Goal: Information Seeking & Learning: Learn about a topic

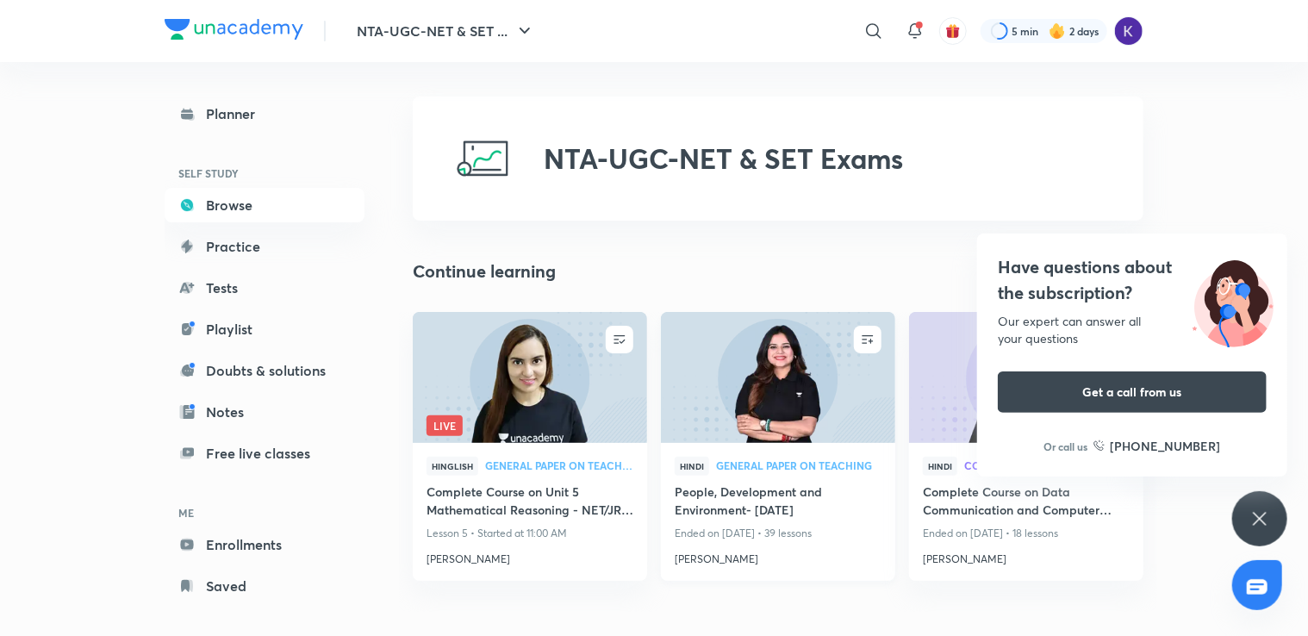
click at [820, 477] on div "Hindi General Paper on Teaching" at bounding box center [778, 470] width 207 height 26
click at [764, 439] on img at bounding box center [777, 377] width 239 height 134
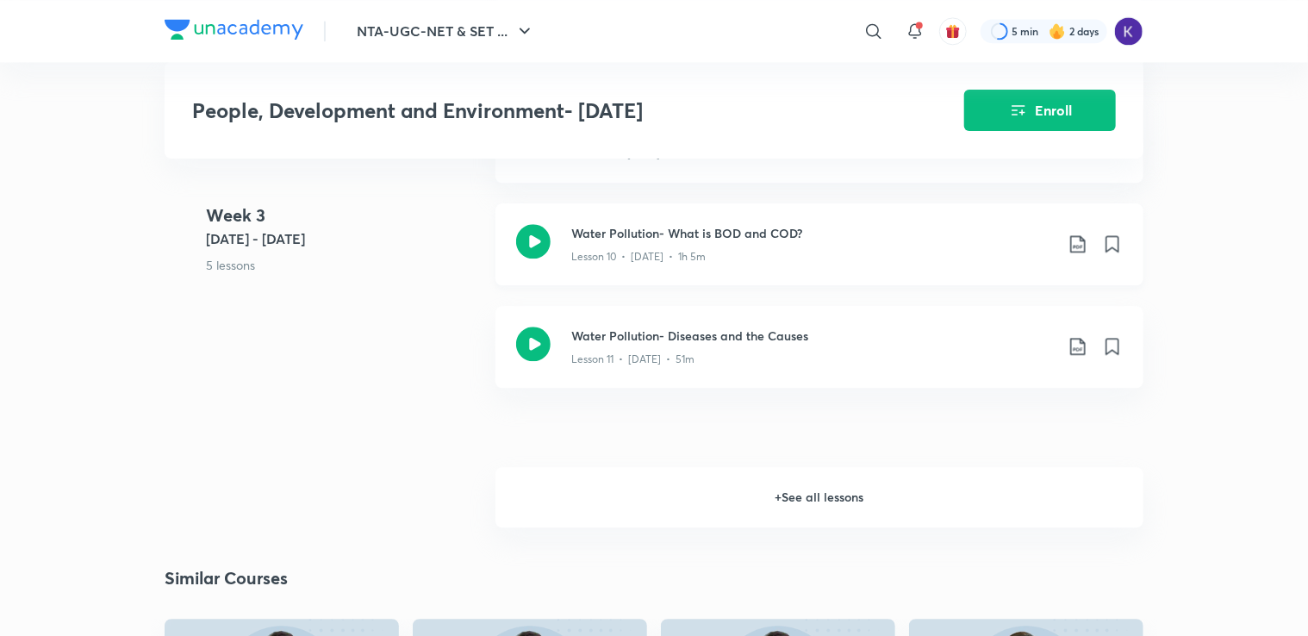
scroll to position [2008, 0]
click at [792, 508] on h6 "+ See all lessons" at bounding box center [820, 495] width 648 height 60
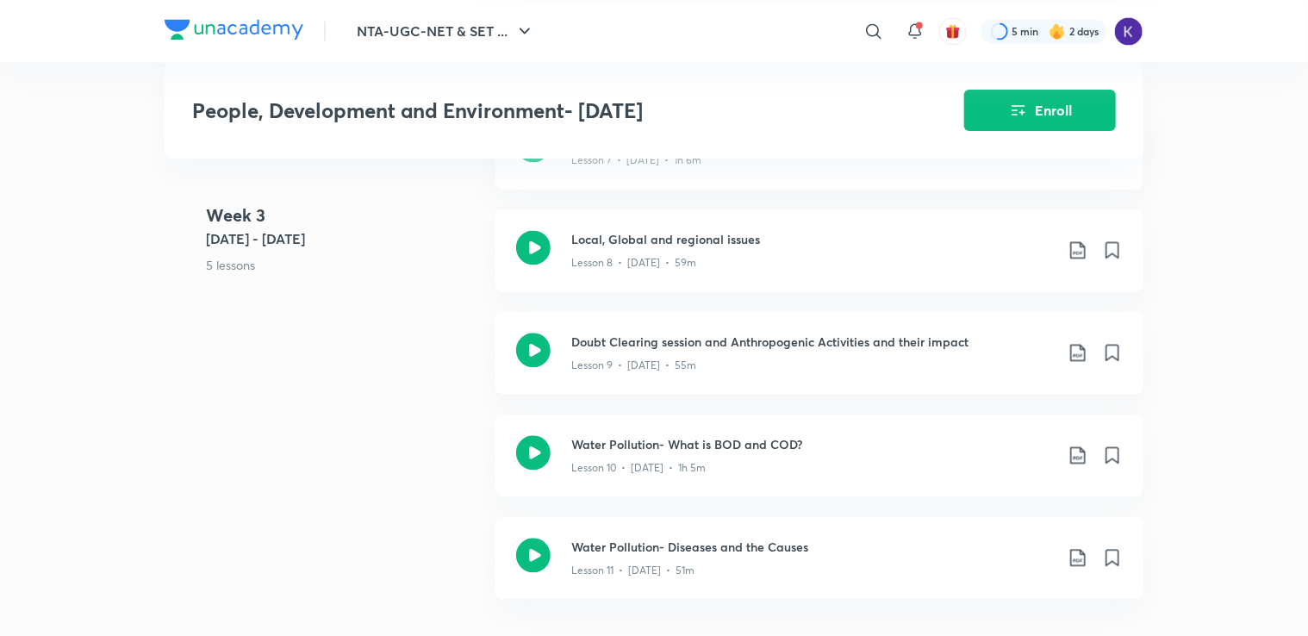
scroll to position [1771, 0]
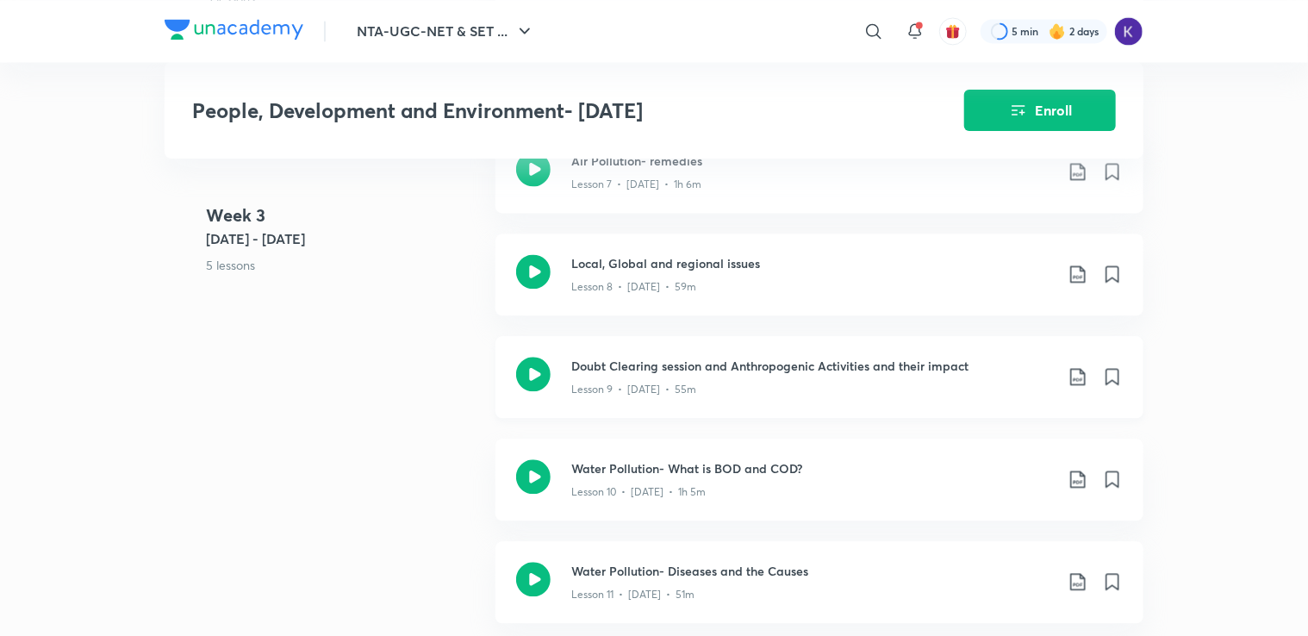
click at [749, 375] on h3 "Doubt Clearing session and Anthropogenic Activities and their impact" at bounding box center [812, 366] width 483 height 18
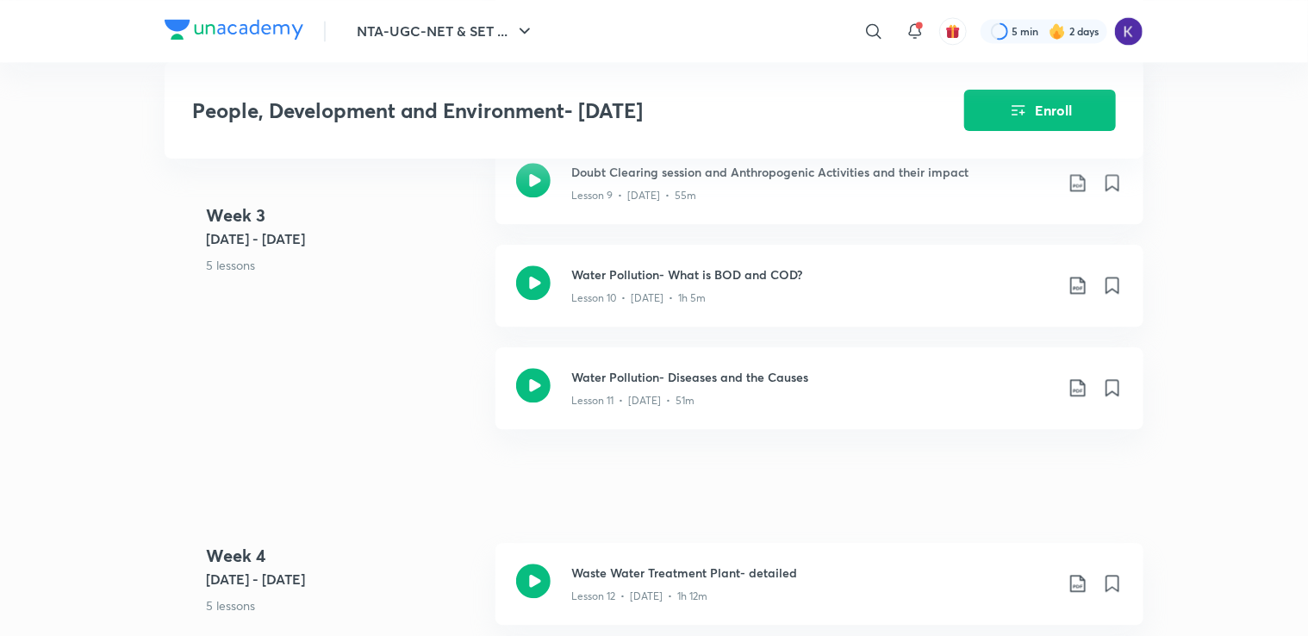
scroll to position [1964, 0]
click at [539, 301] on icon at bounding box center [533, 283] width 34 height 34
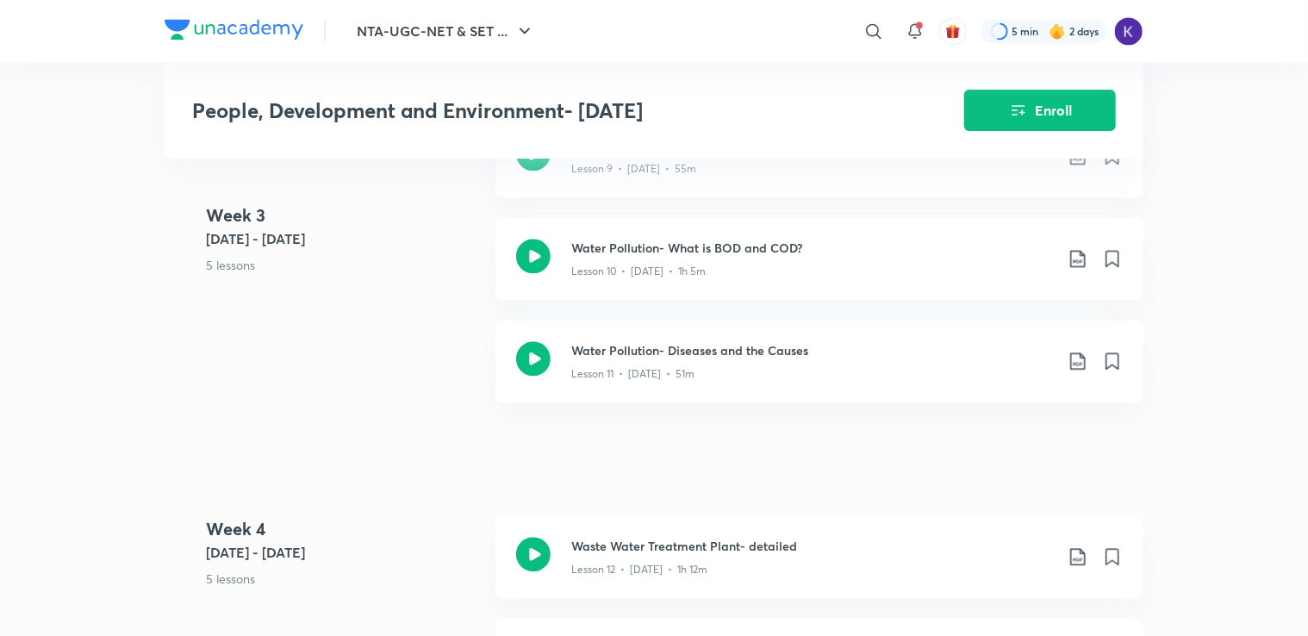
scroll to position [2009, 0]
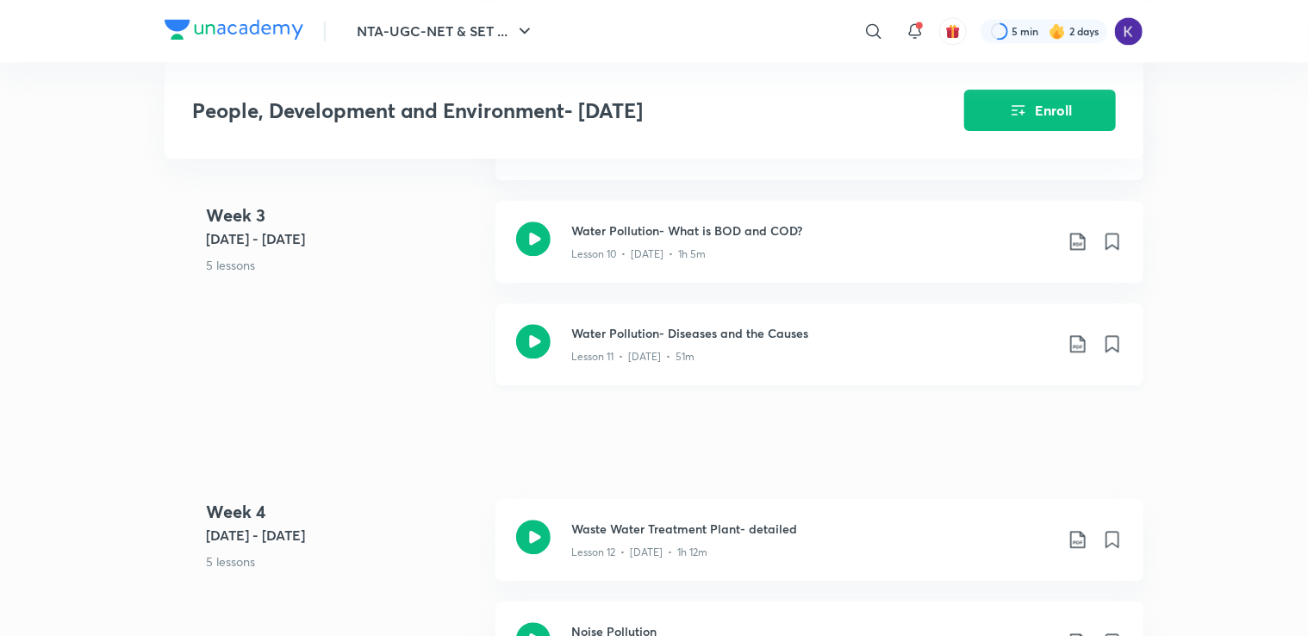
click at [631, 342] on h3 "Water Pollution- Diseases and the Causes" at bounding box center [812, 333] width 483 height 18
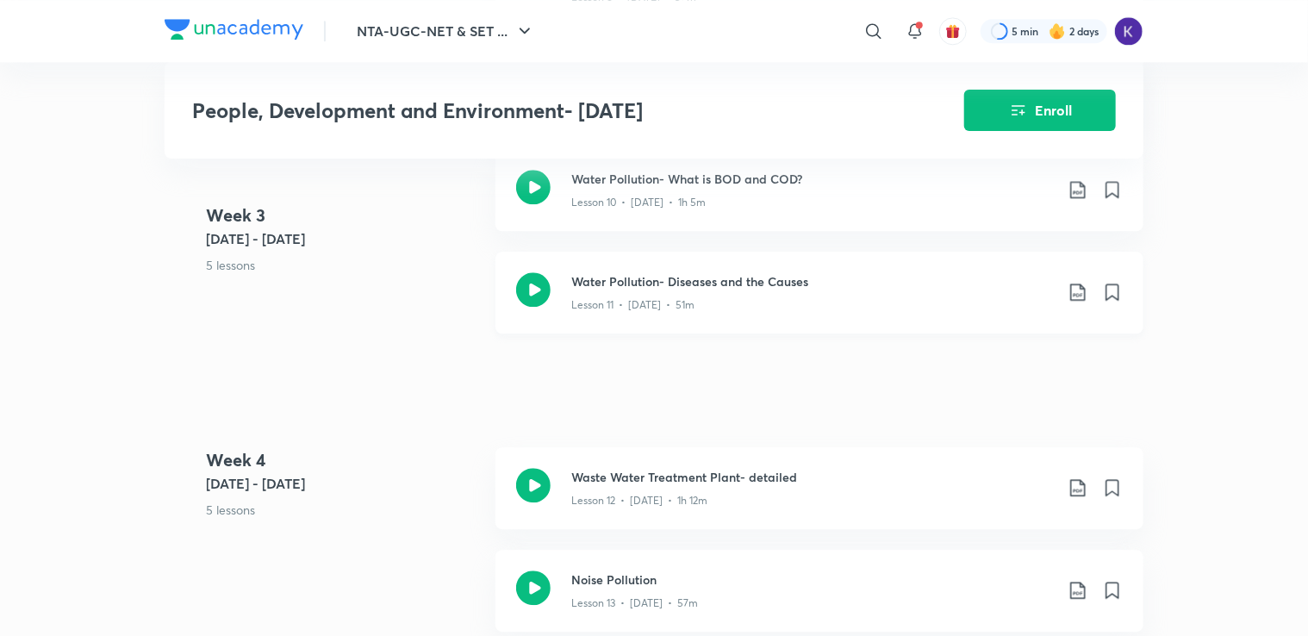
scroll to position [2060, 0]
click at [541, 503] on icon at bounding box center [533, 486] width 34 height 34
